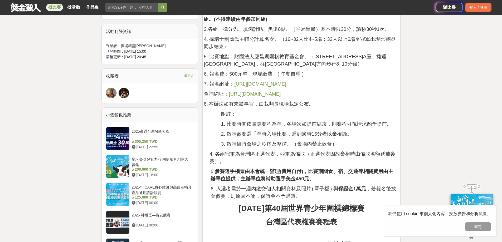
scroll to position [185, 0]
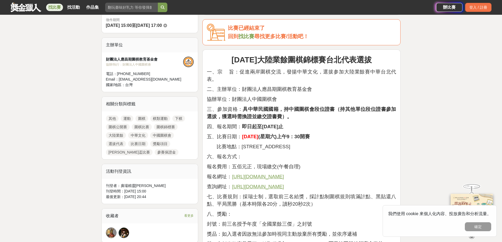
scroll to position [132, 0]
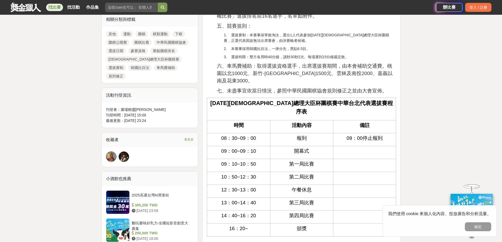
scroll to position [105, 0]
